Goal: Complete application form

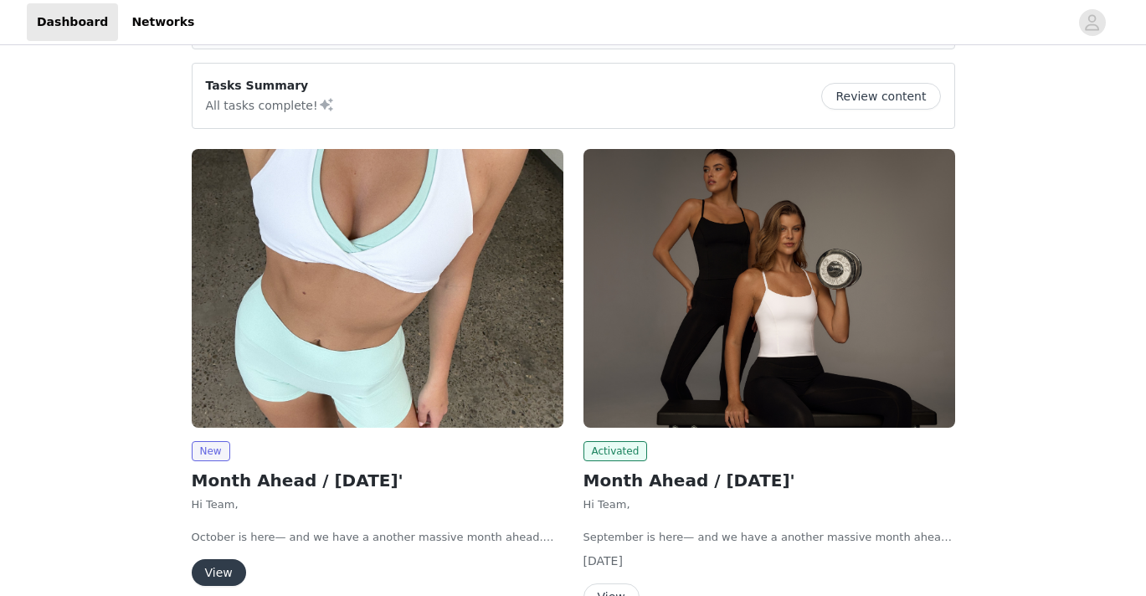
scroll to position [256, 0]
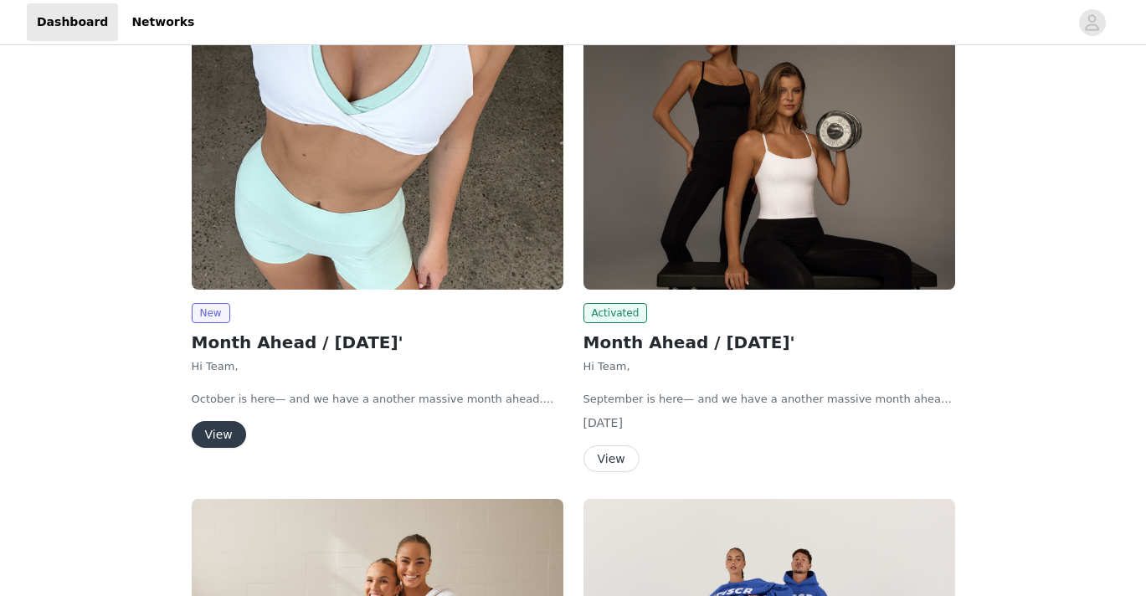
click at [239, 432] on button "View" at bounding box center [219, 434] width 54 height 27
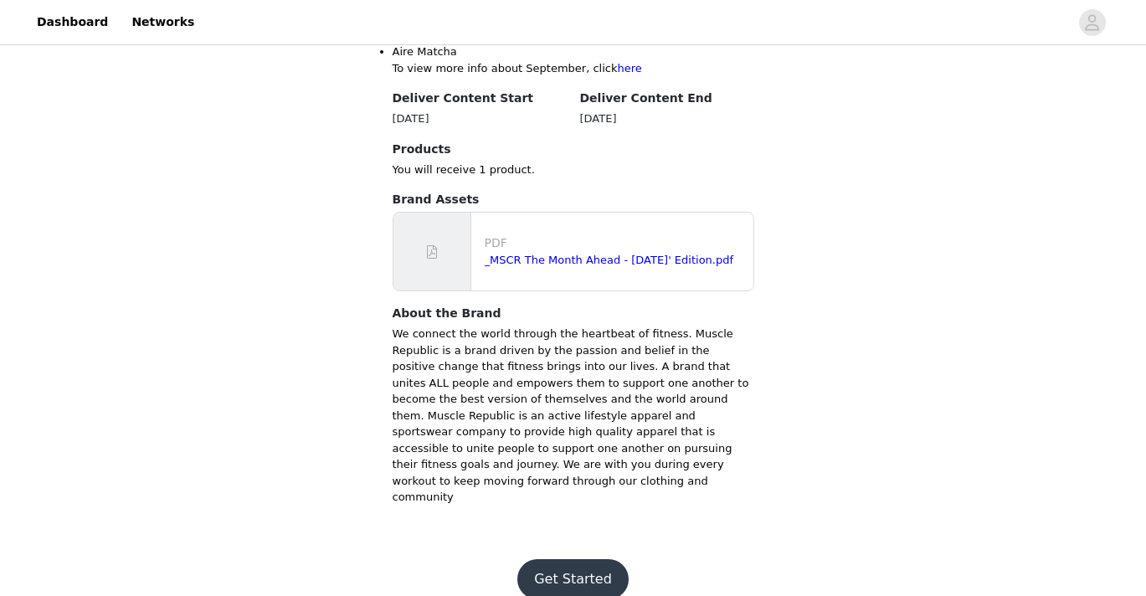
click at [613, 559] on button "Get Started" at bounding box center [572, 579] width 111 height 40
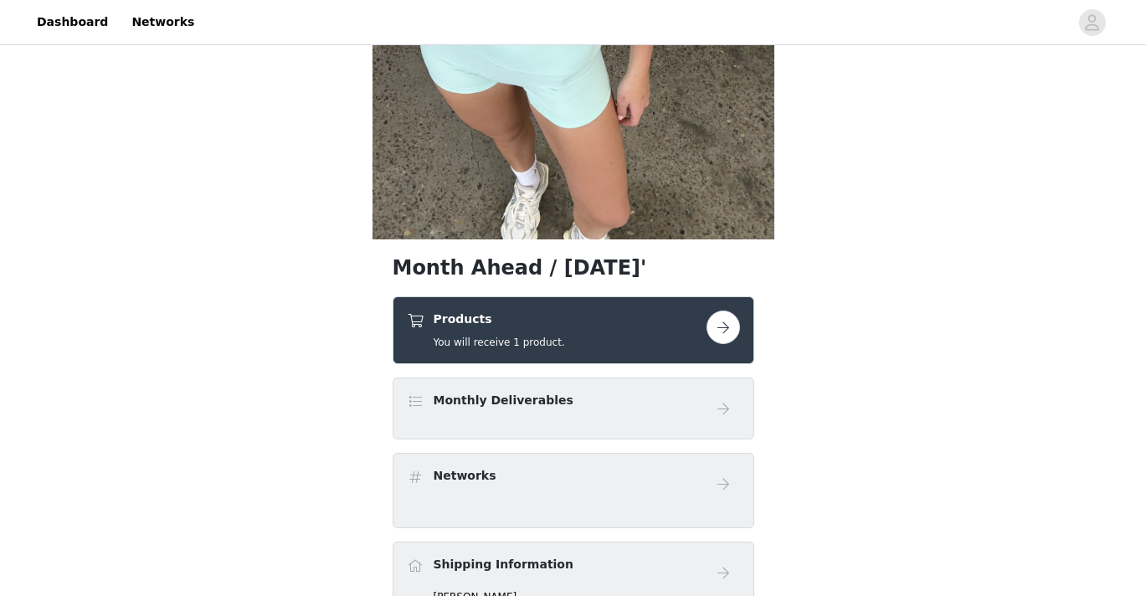
scroll to position [485, 0]
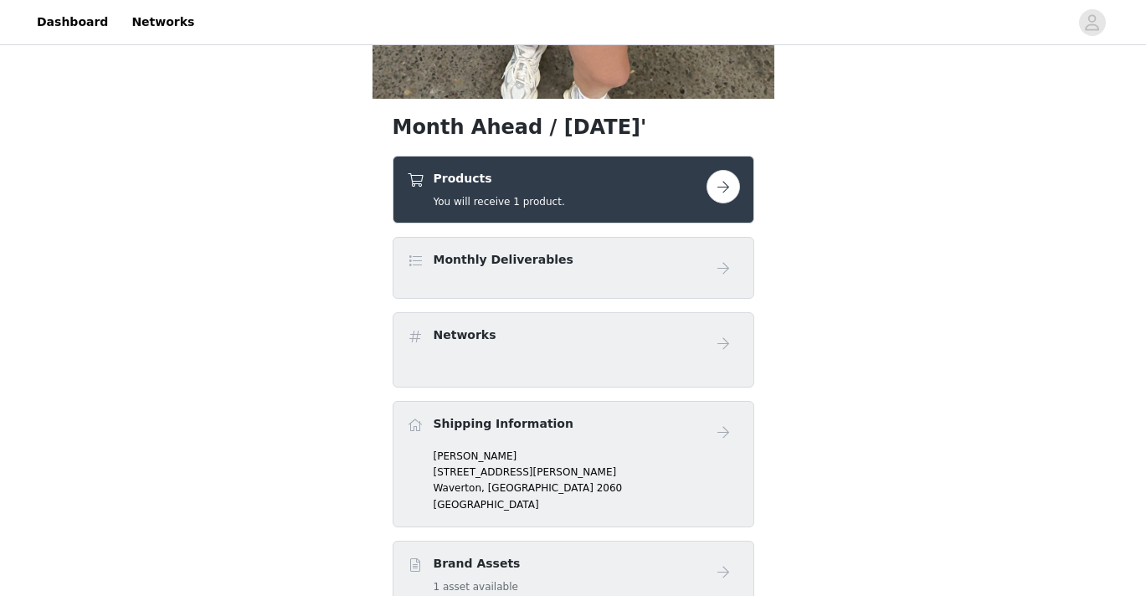
click at [725, 194] on button "button" at bounding box center [722, 186] width 33 height 33
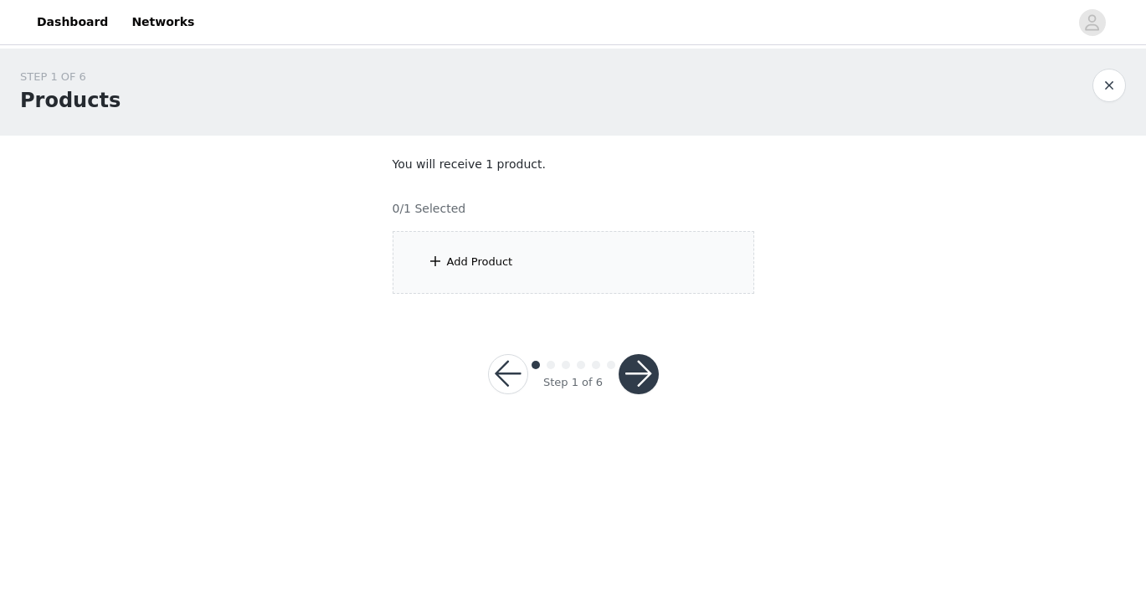
click at [581, 268] on div "Add Product" at bounding box center [574, 262] width 362 height 63
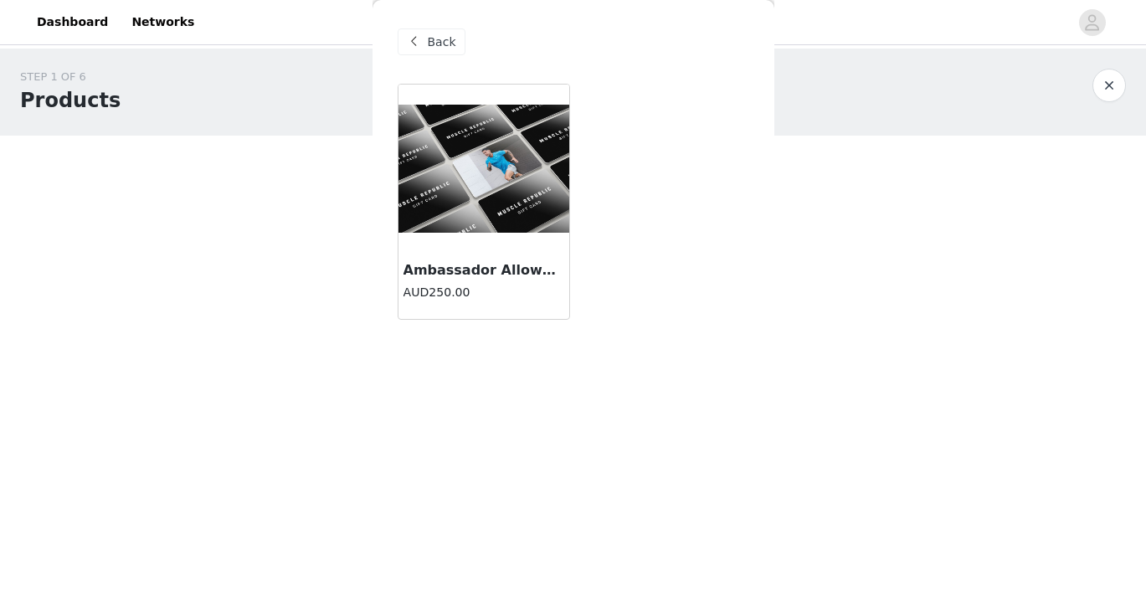
click at [507, 179] on img at bounding box center [483, 169] width 171 height 128
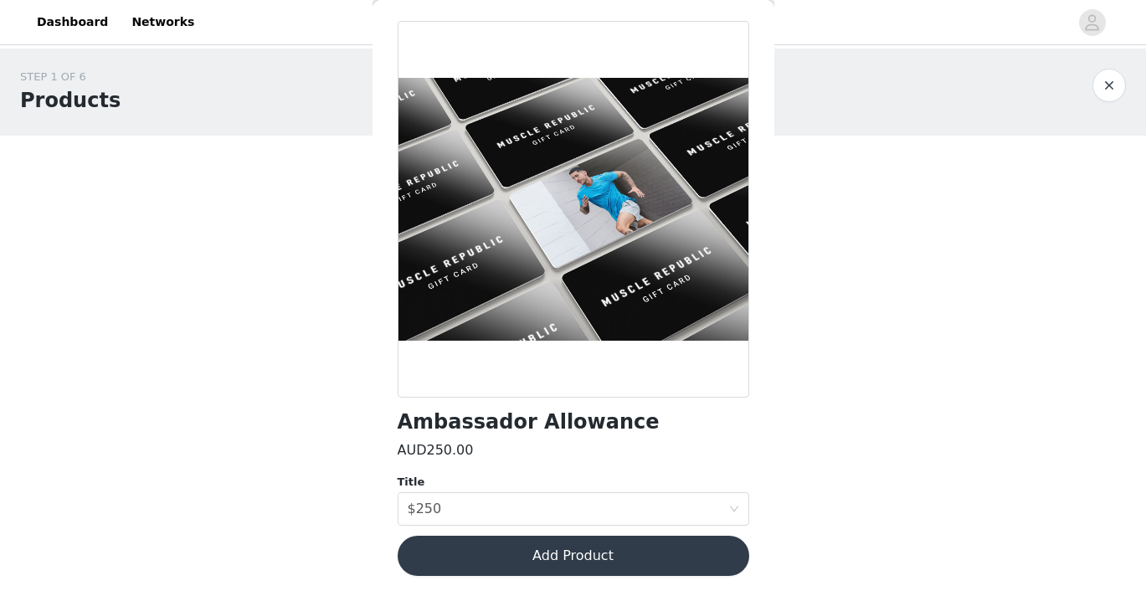
click at [480, 560] on button "Add Product" at bounding box center [573, 556] width 351 height 40
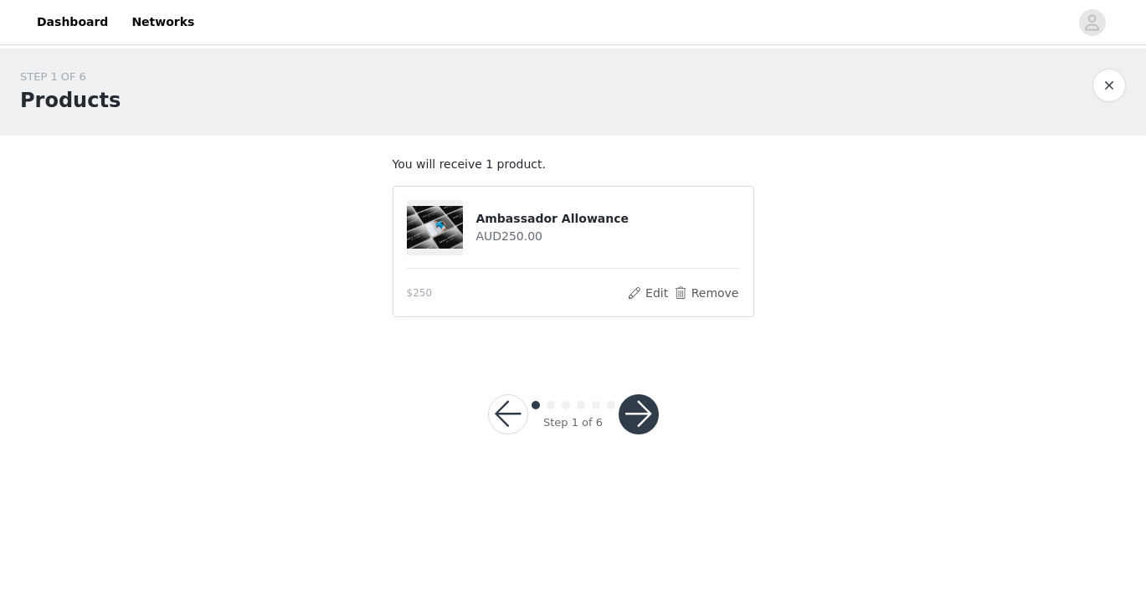
click at [639, 423] on button "button" at bounding box center [638, 414] width 40 height 40
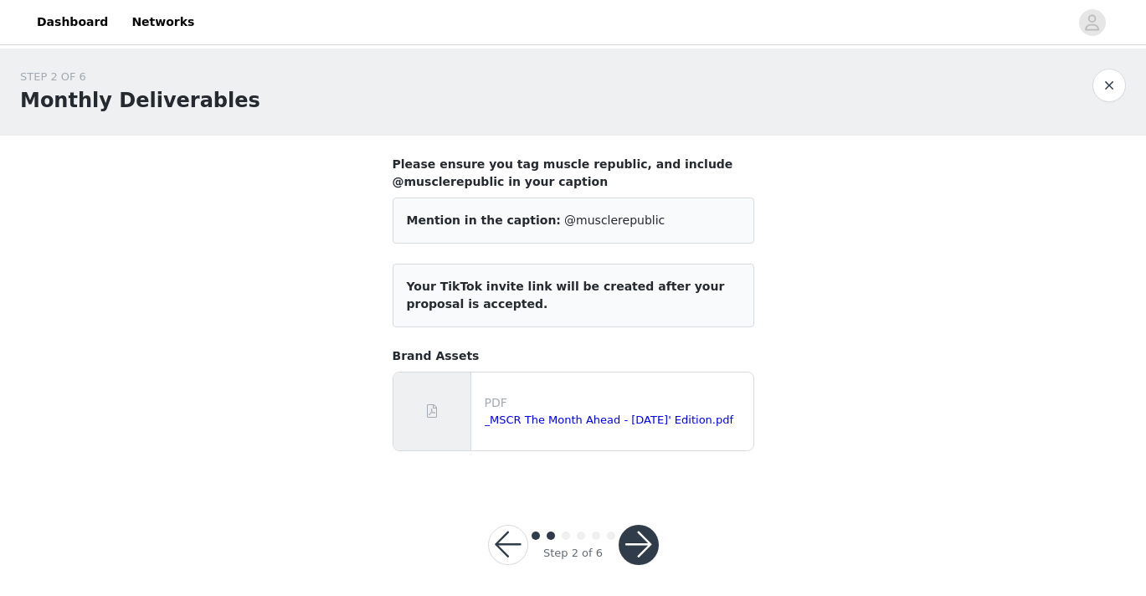
click at [642, 571] on div "Step 2 of 6" at bounding box center [573, 545] width 211 height 80
click at [639, 552] on button "button" at bounding box center [638, 545] width 40 height 40
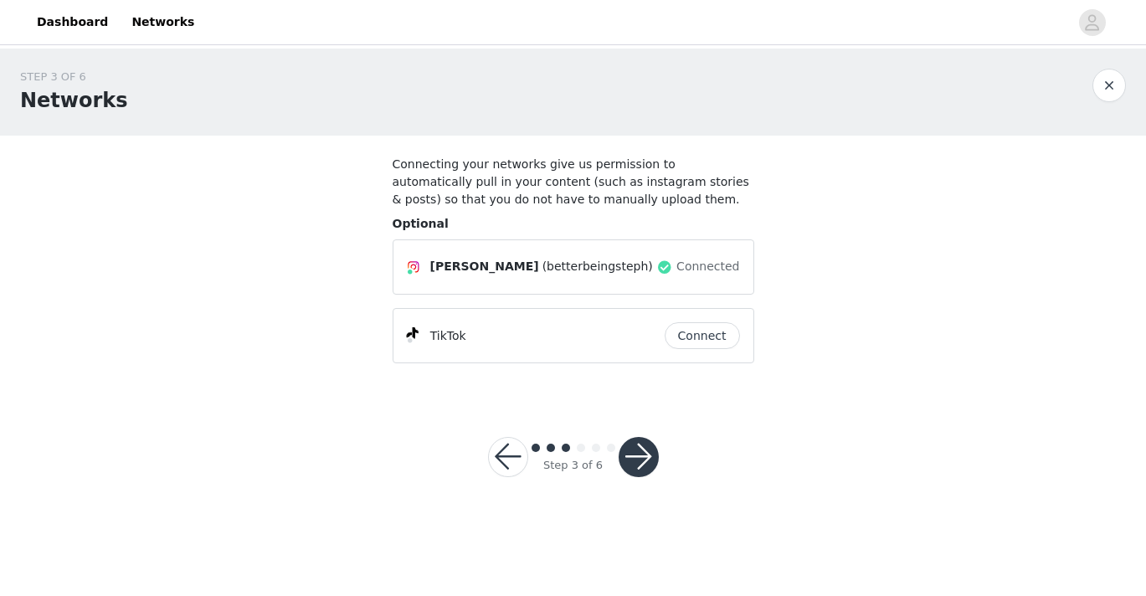
click at [648, 466] on button "button" at bounding box center [638, 457] width 40 height 40
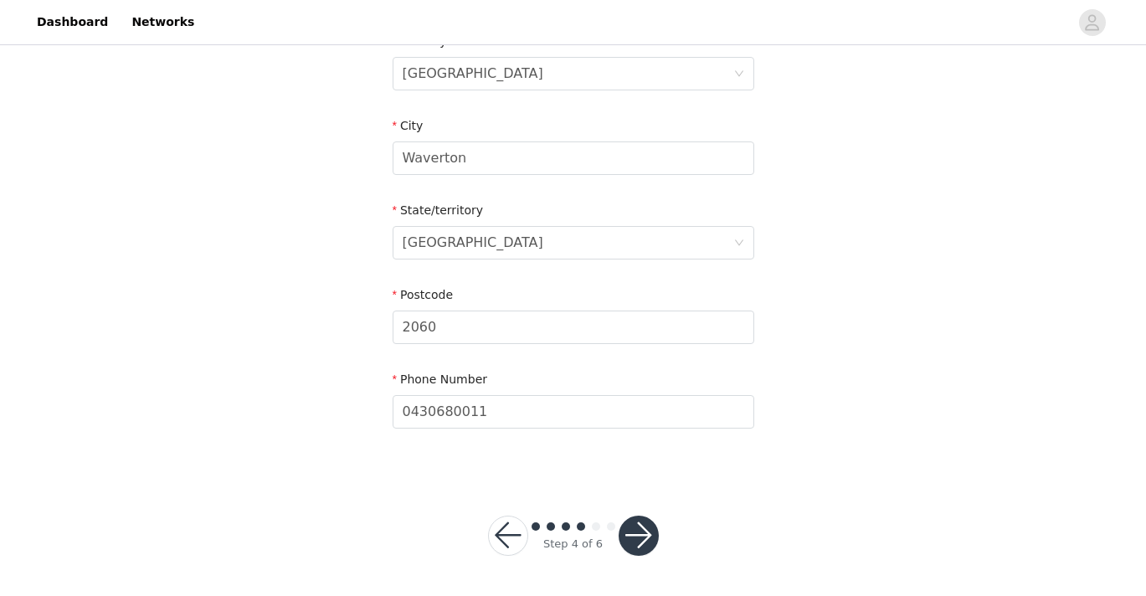
click at [648, 524] on button "button" at bounding box center [638, 536] width 40 height 40
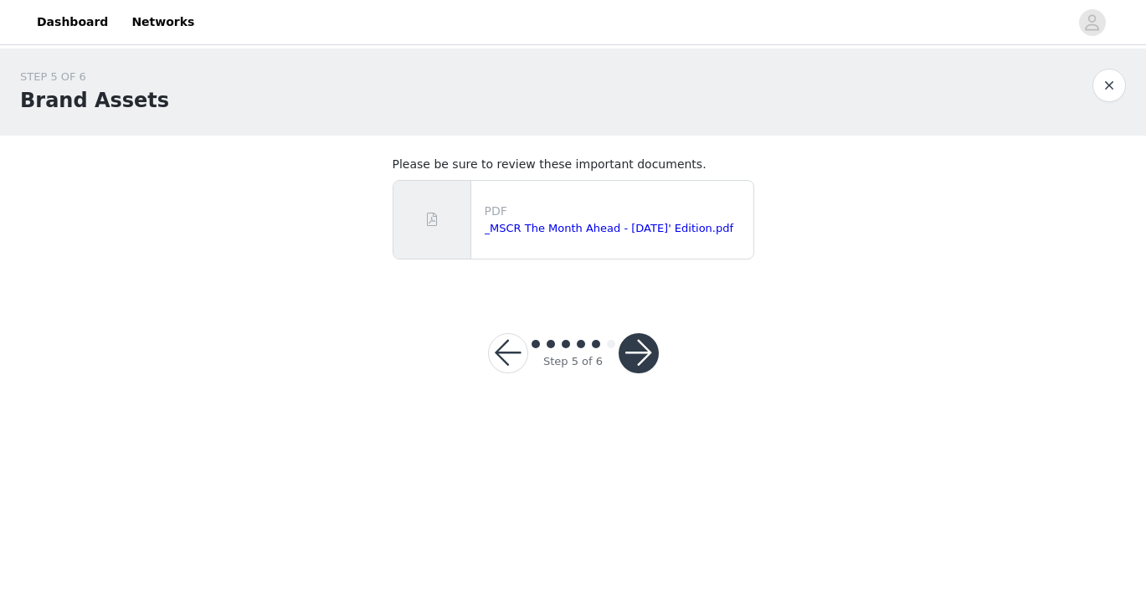
click at [653, 346] on button "button" at bounding box center [638, 353] width 40 height 40
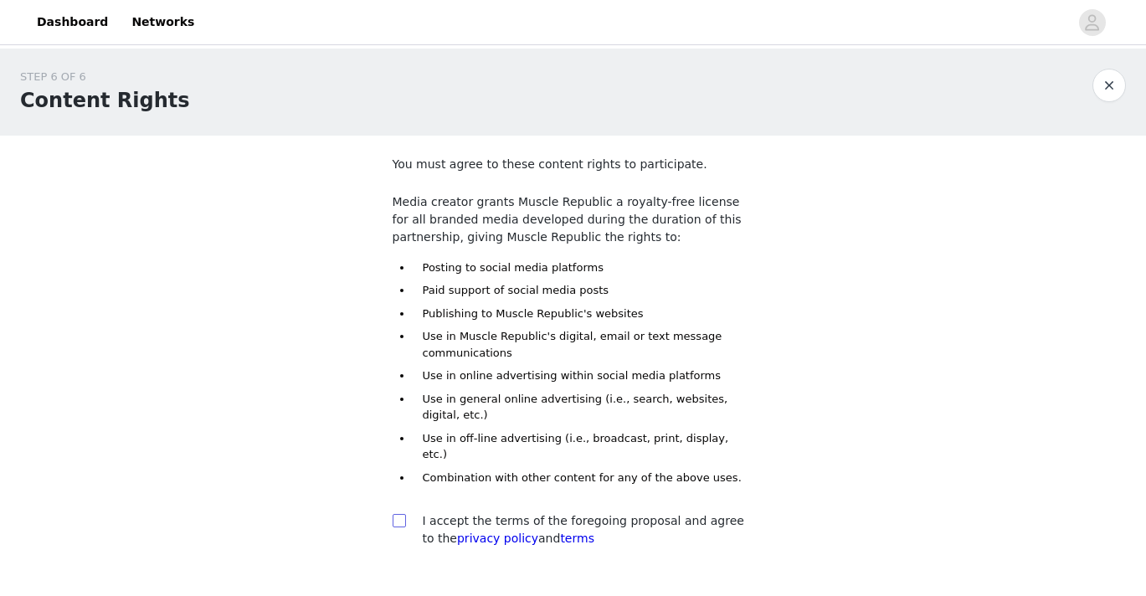
click at [398, 514] on input "checkbox" at bounding box center [399, 520] width 12 height 12
checkbox input "true"
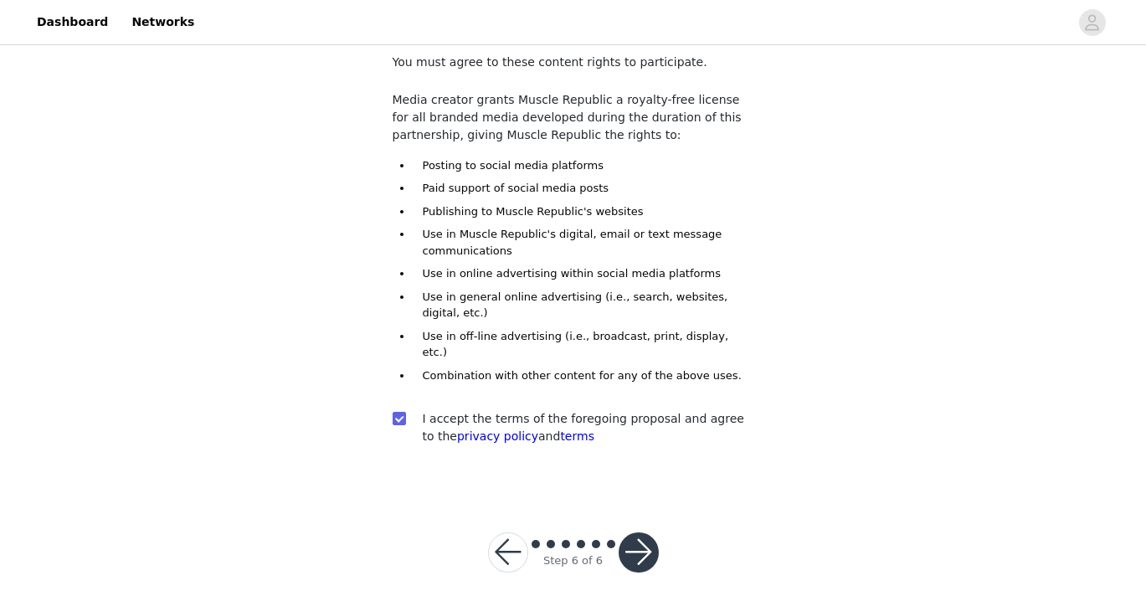
scroll to position [101, 0]
click at [632, 536] on button "button" at bounding box center [638, 553] width 40 height 40
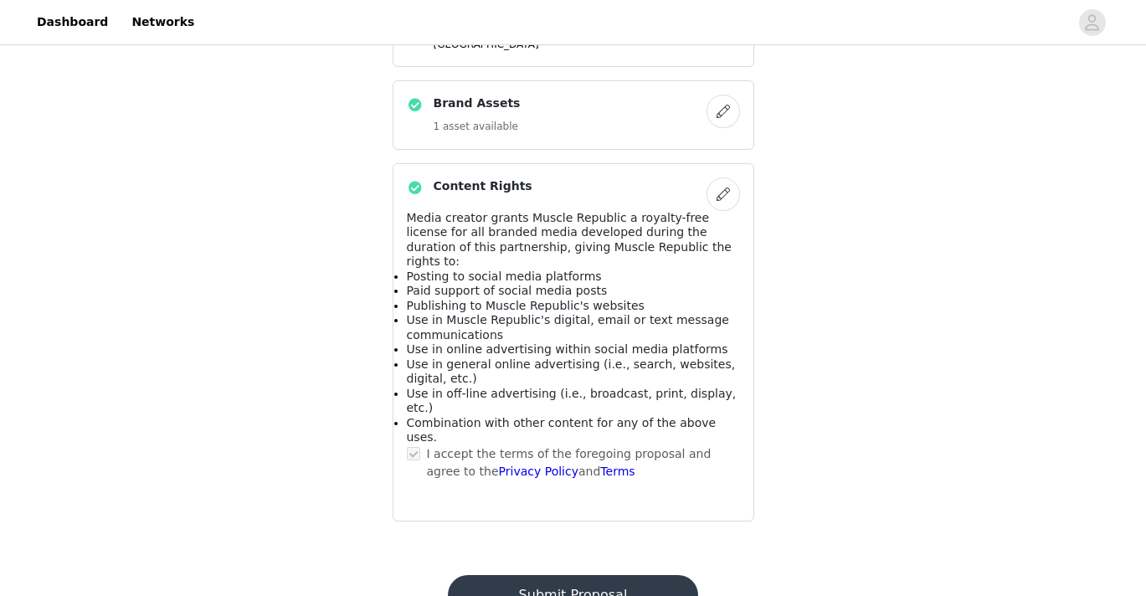
scroll to position [1071, 0]
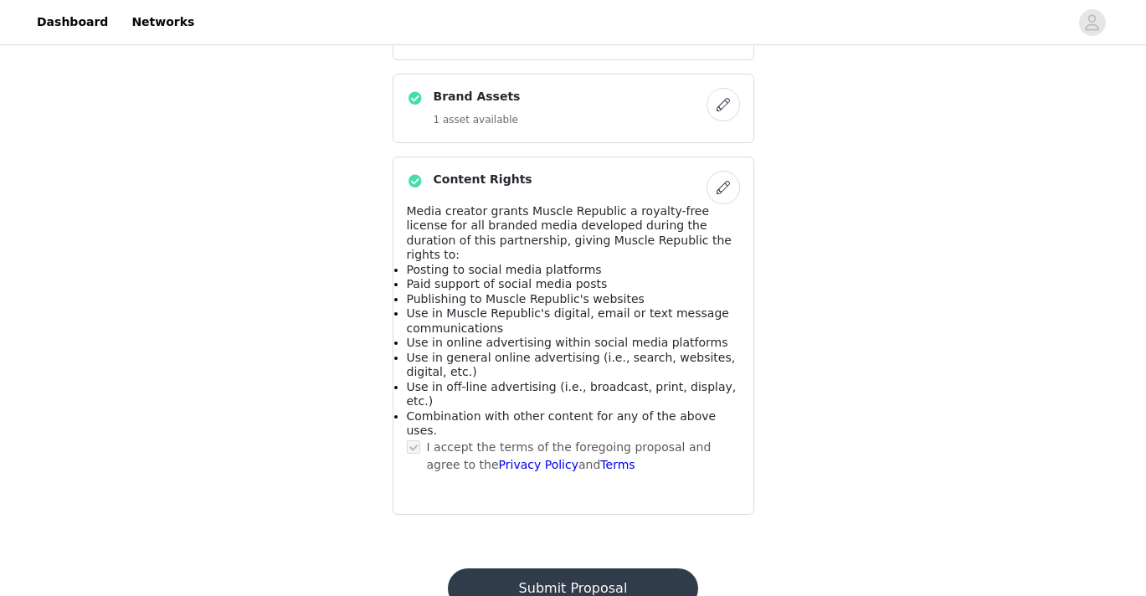
click at [626, 568] on button "Submit Proposal" at bounding box center [573, 588] width 250 height 40
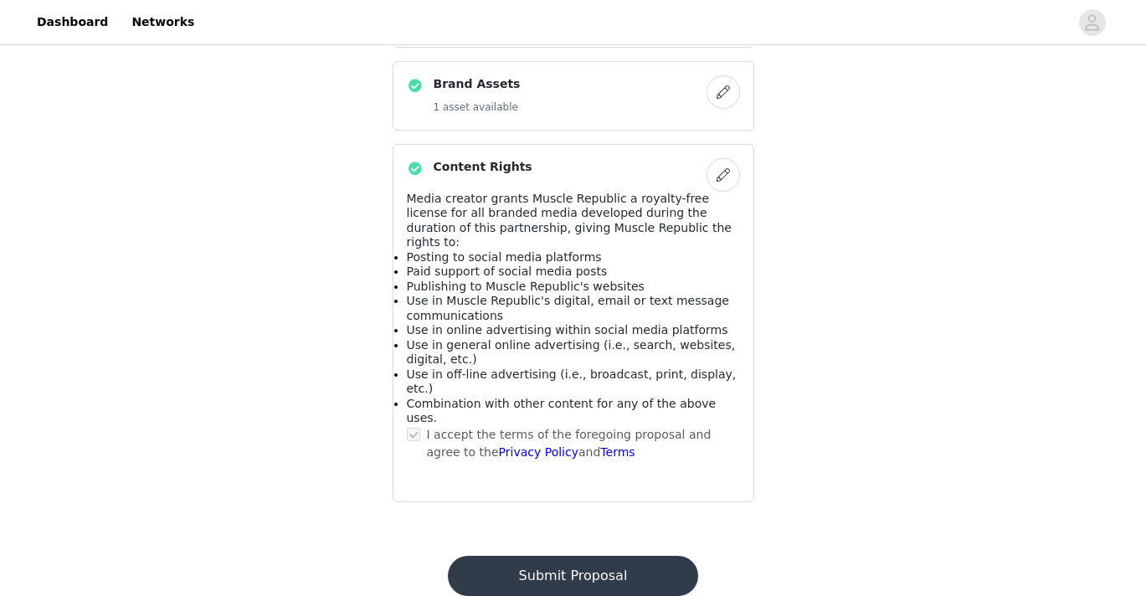
scroll to position [0, 0]
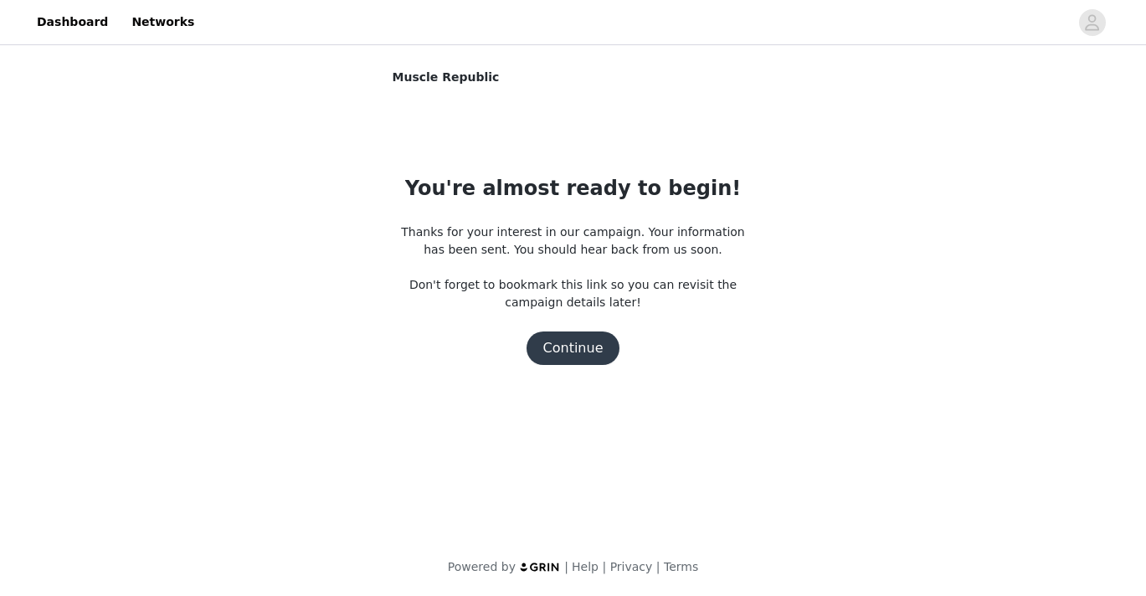
click at [563, 347] on button "Continue" at bounding box center [573, 347] width 94 height 33
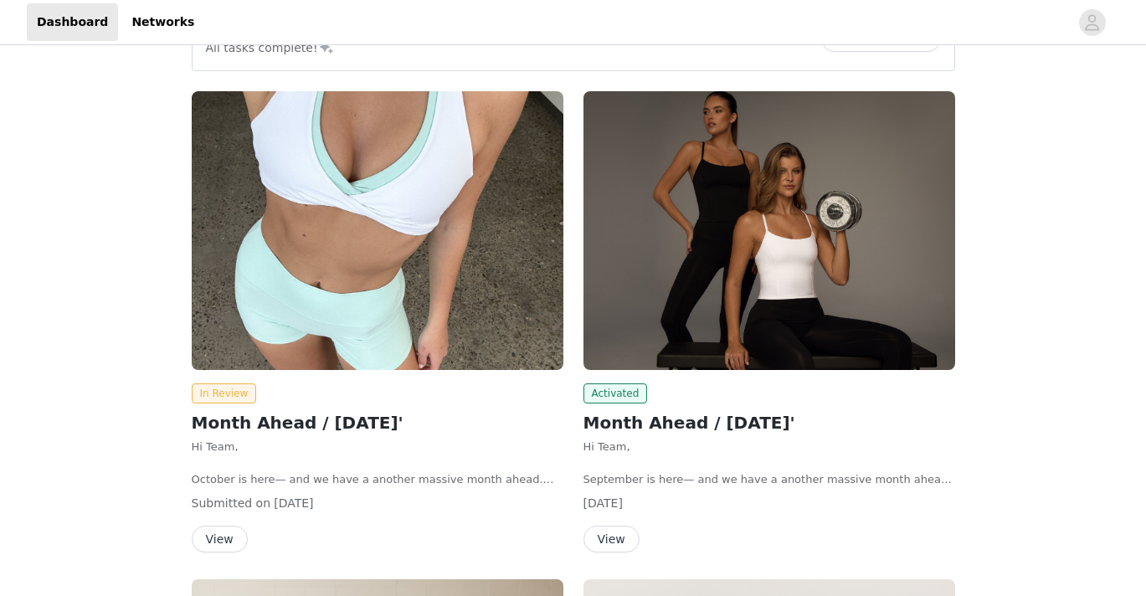
scroll to position [230, 0]
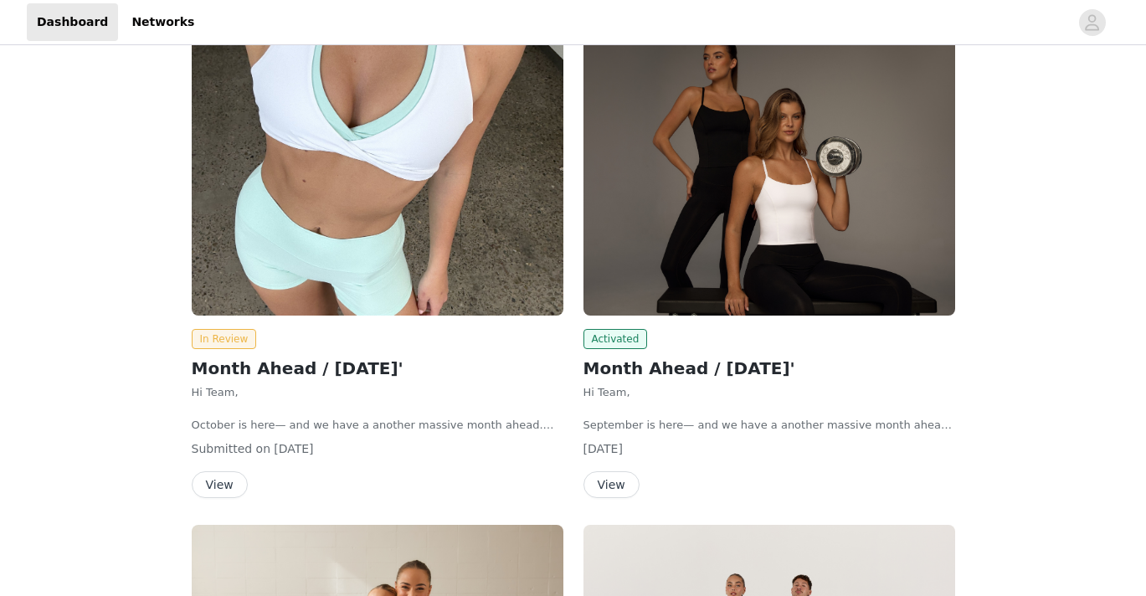
click at [244, 489] on button "View" at bounding box center [220, 484] width 56 height 27
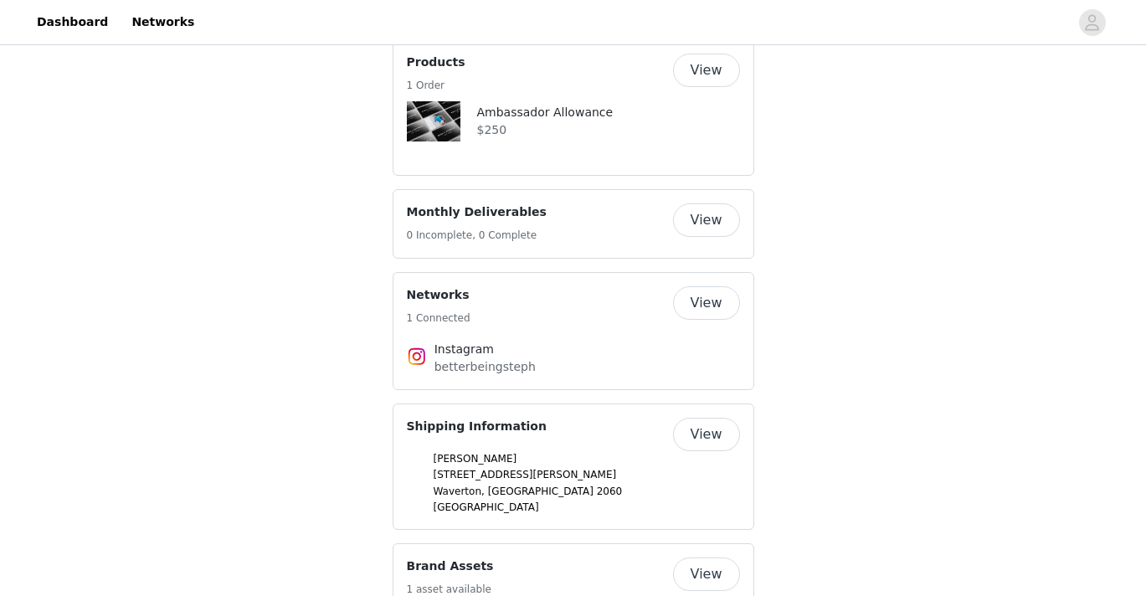
scroll to position [643, 0]
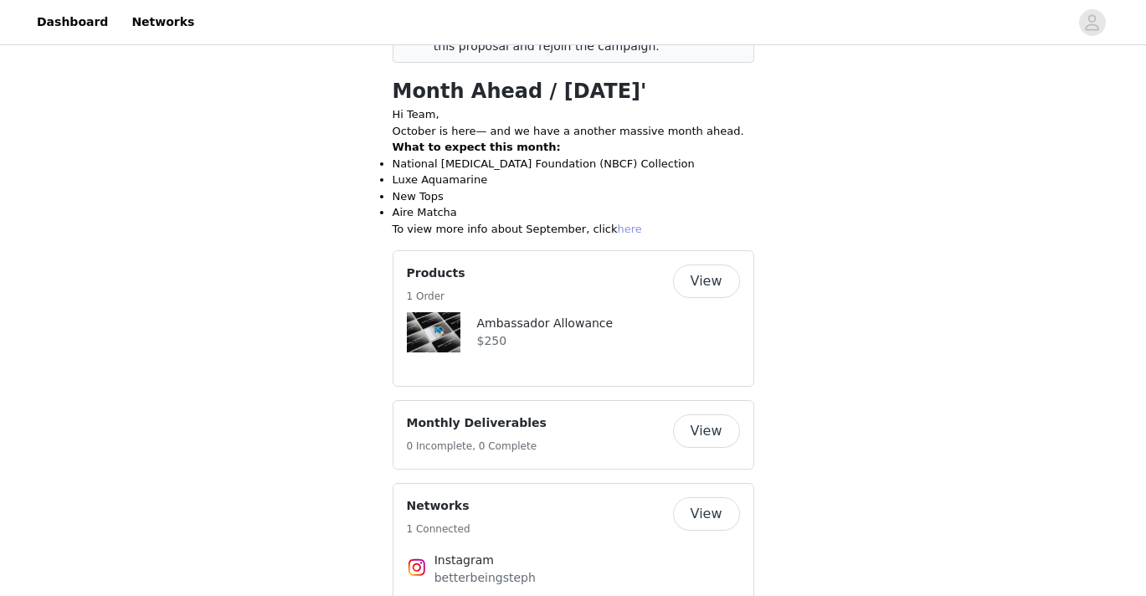
click at [618, 231] on link "here" at bounding box center [630, 229] width 24 height 13
